Goal: Information Seeking & Learning: Learn about a topic

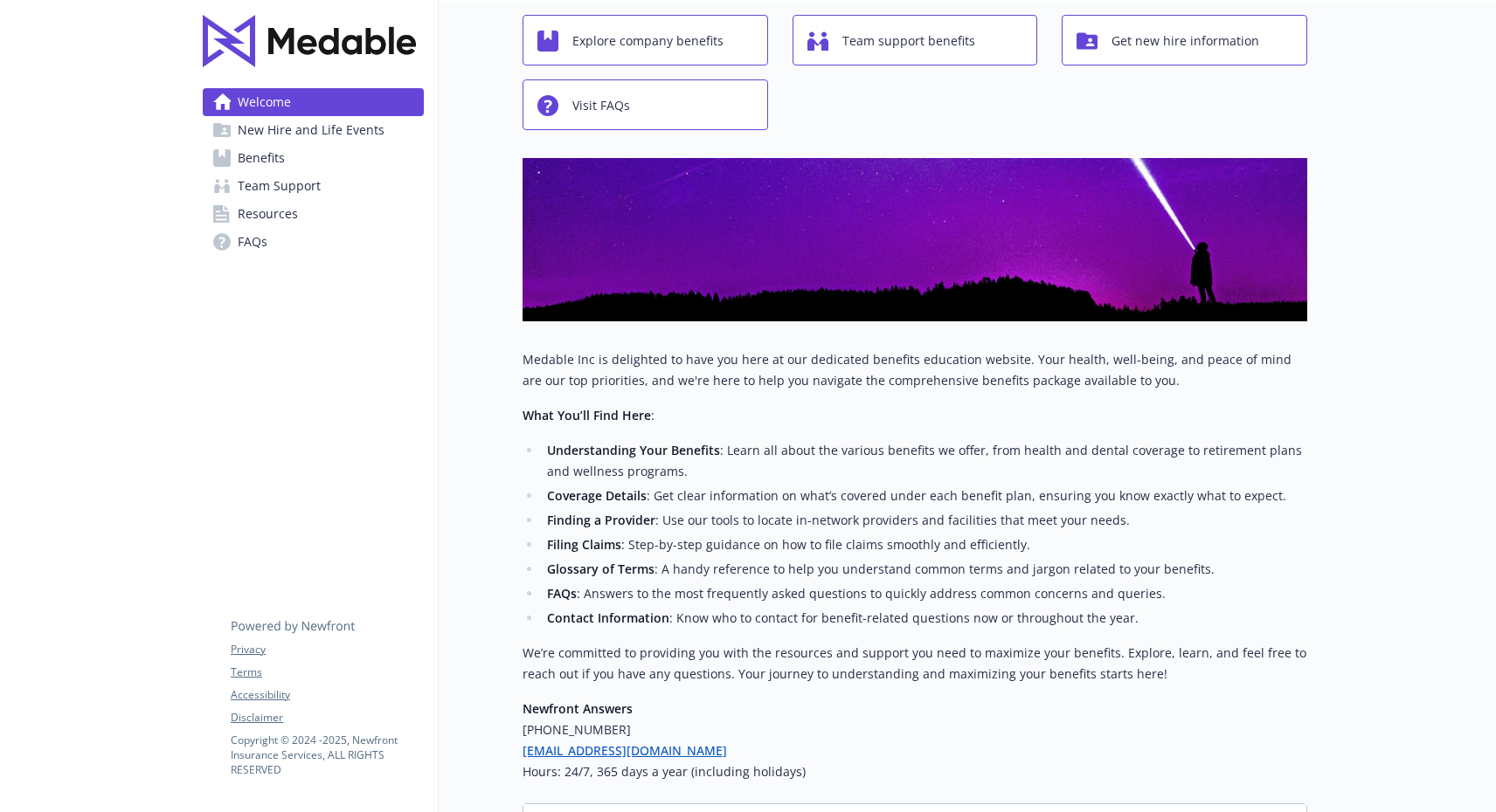
scroll to position [92, 0]
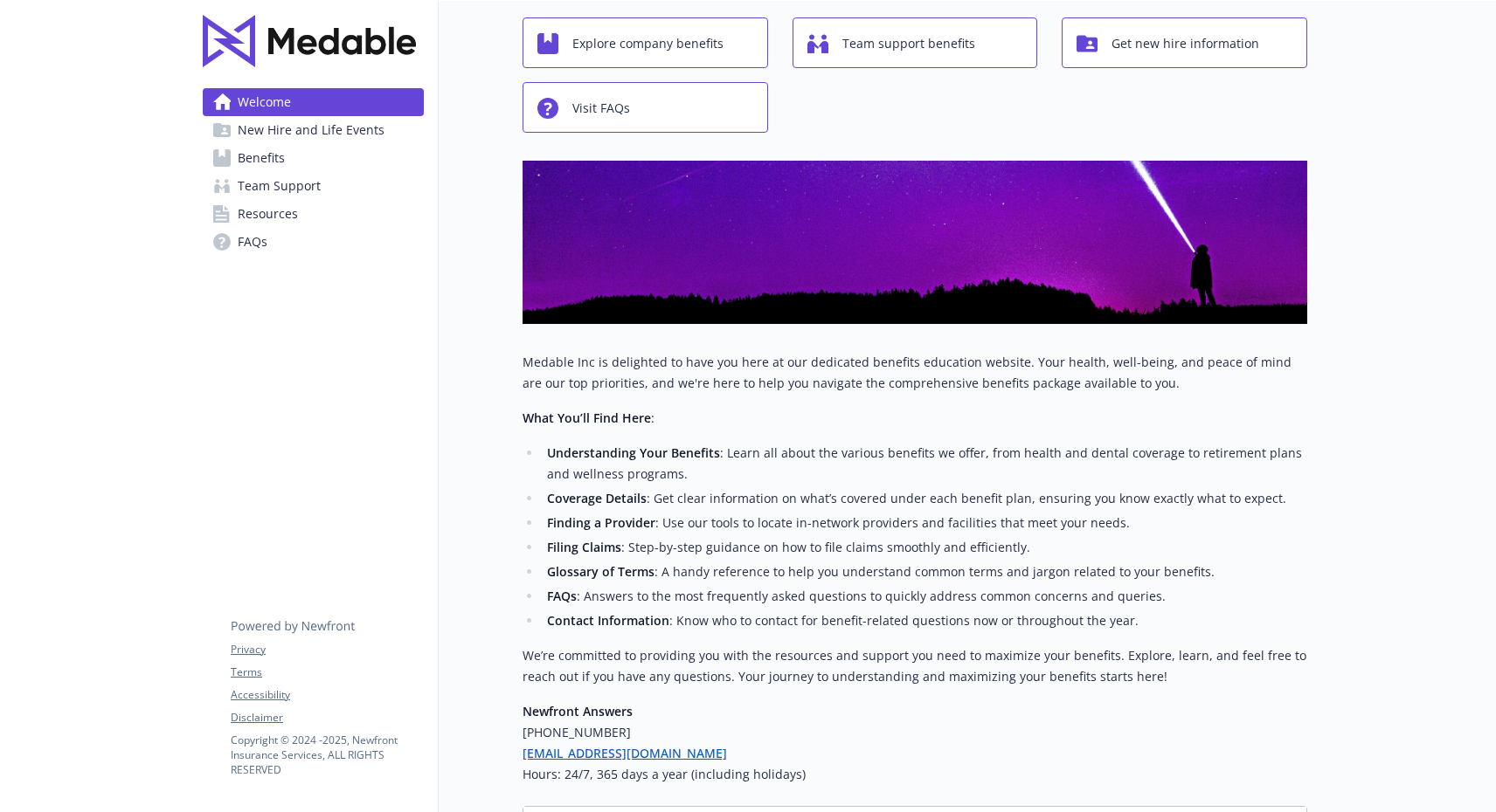
click at [271, 208] on span "Resources" at bounding box center [268, 213] width 60 height 28
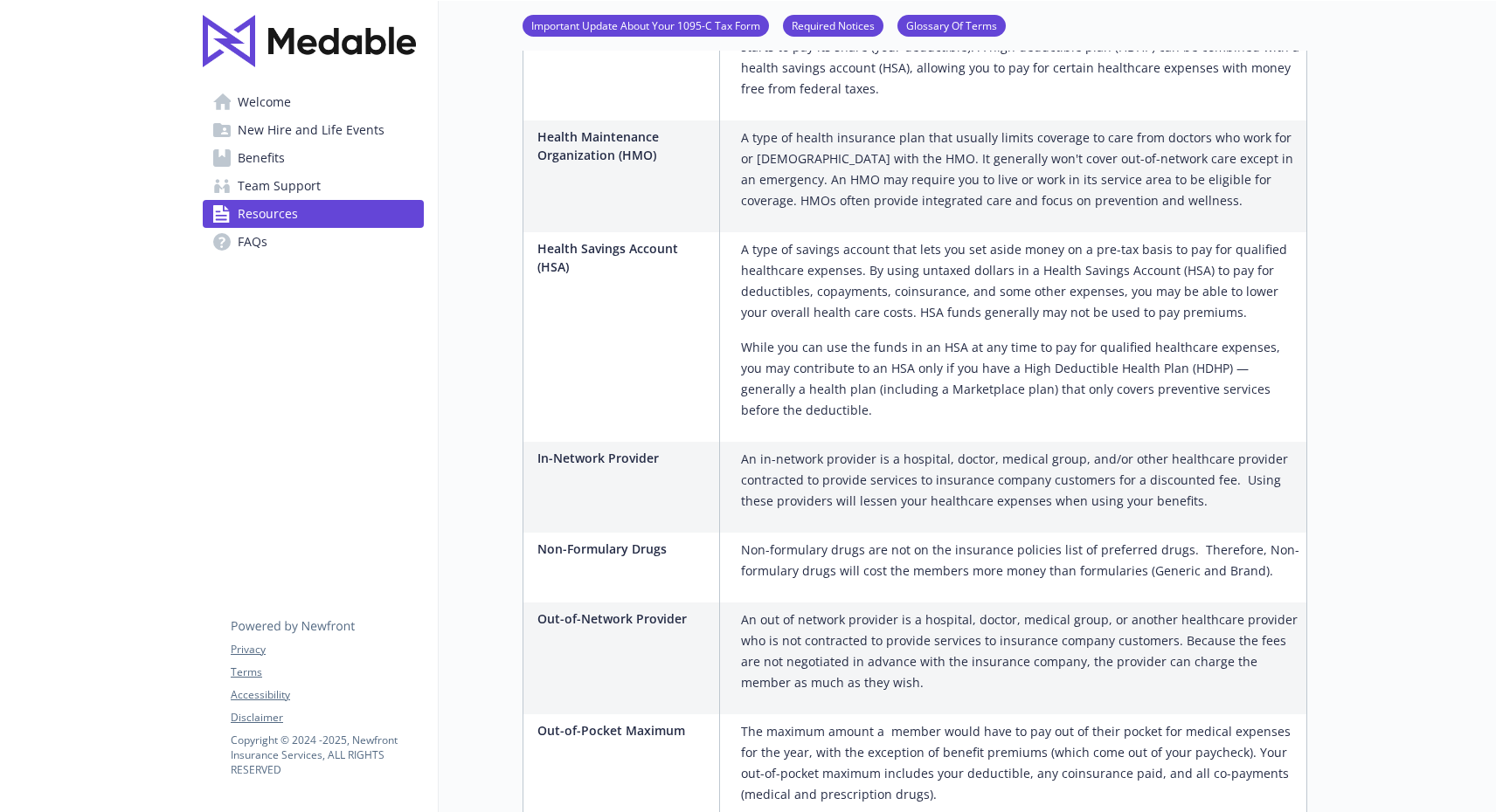
scroll to position [1970, 0]
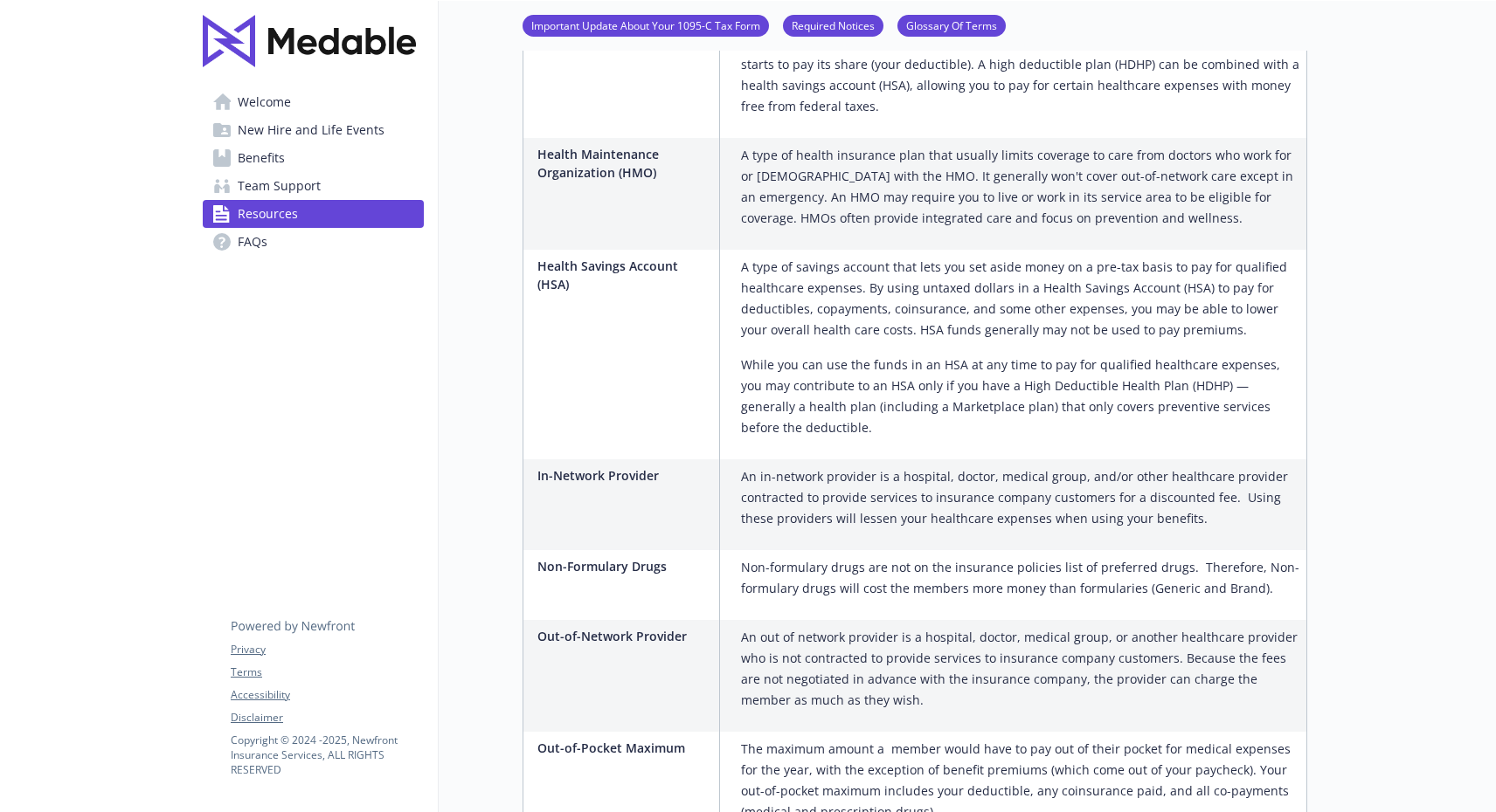
click at [262, 191] on span "Team Support" at bounding box center [279, 186] width 83 height 28
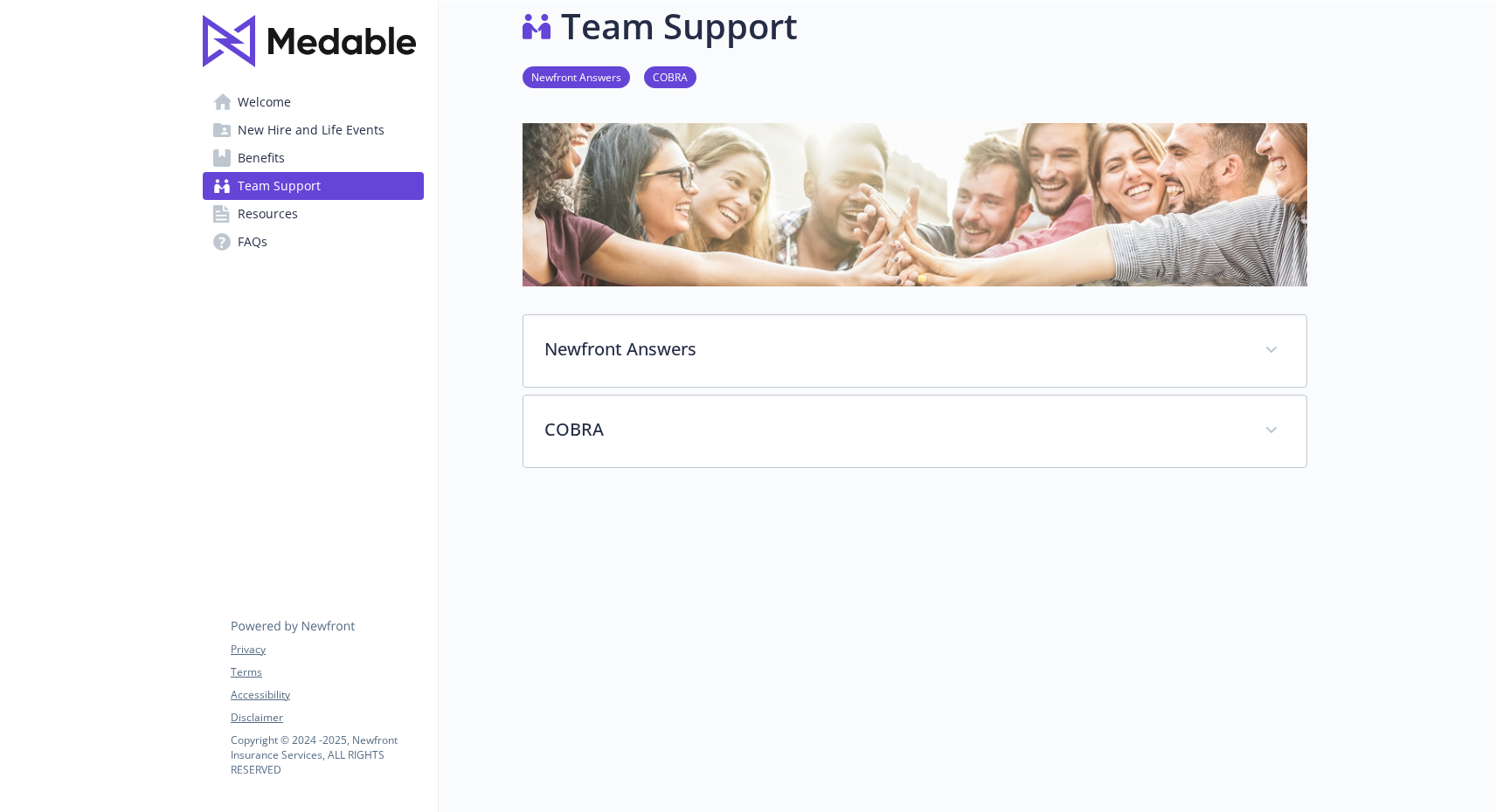
scroll to position [1, 0]
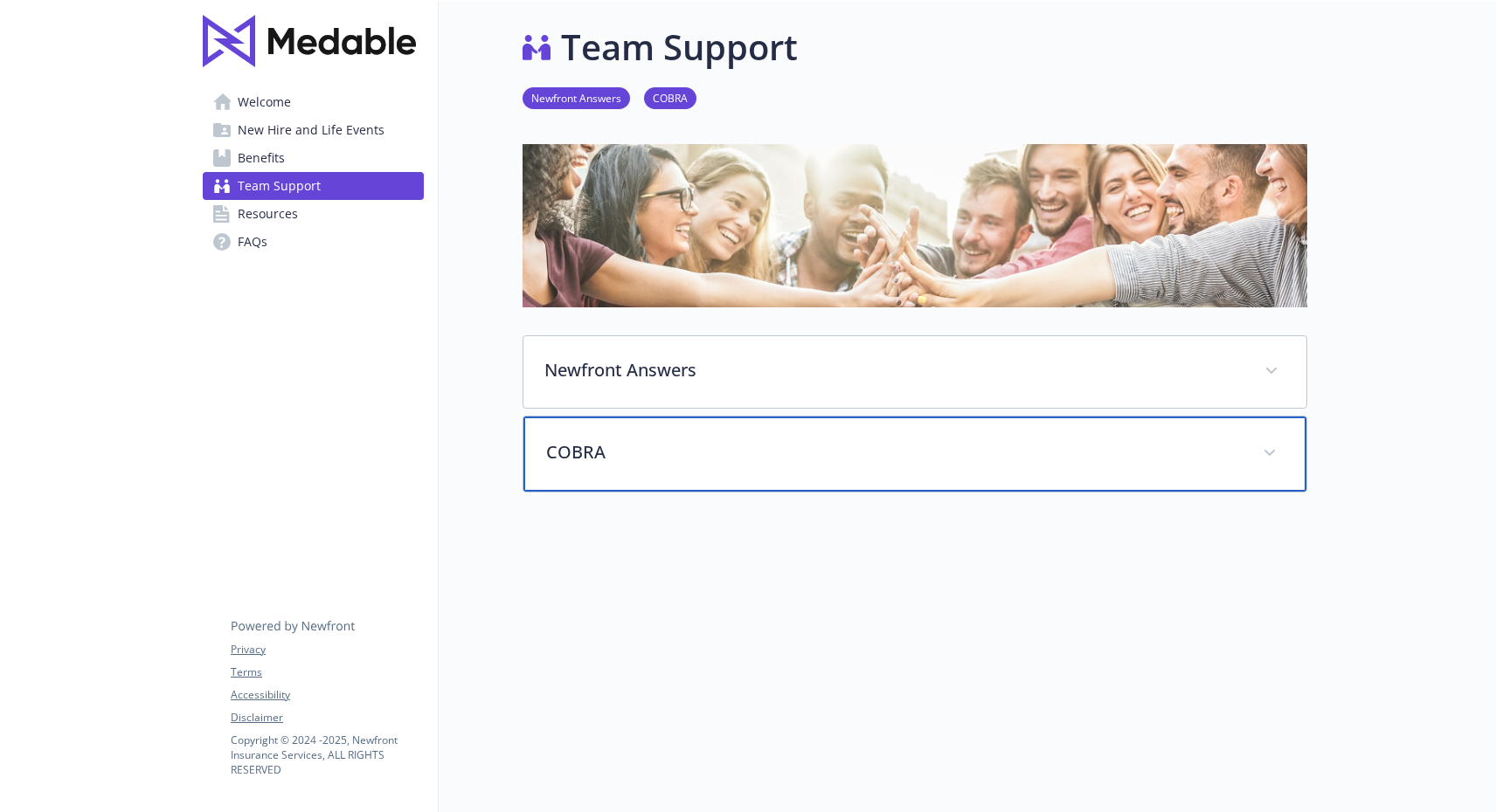
click at [582, 450] on p "COBRA" at bounding box center [894, 452] width 696 height 26
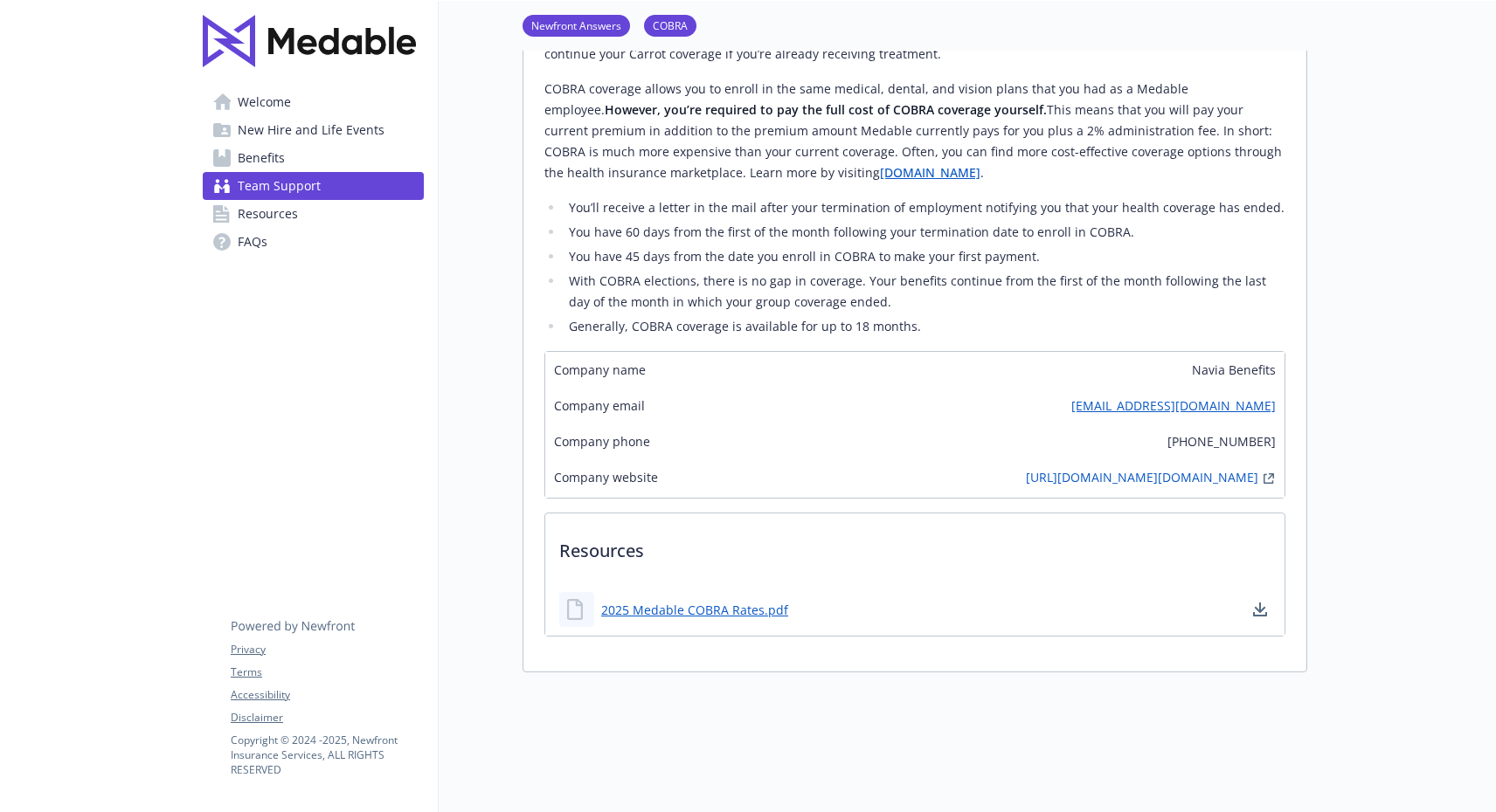
scroll to position [527, 0]
